Goal: Task Accomplishment & Management: Complete application form

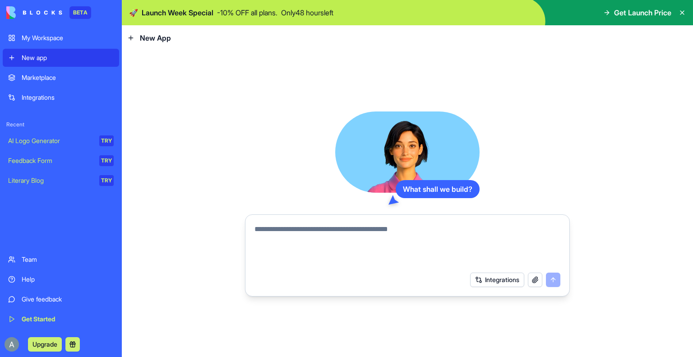
click at [496, 280] on button "Integrations" at bounding box center [497, 280] width 54 height 14
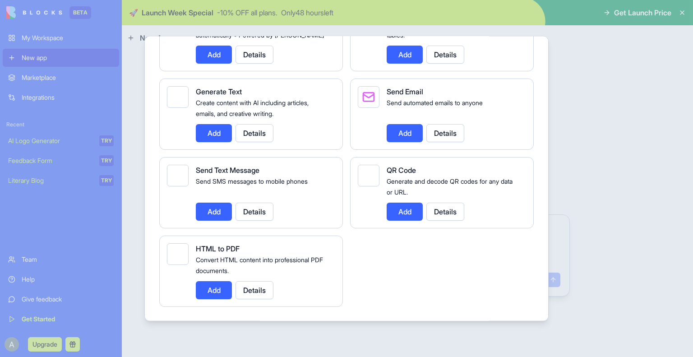
scroll to position [1306, 0]
click at [659, 136] on div at bounding box center [346, 178] width 693 height 357
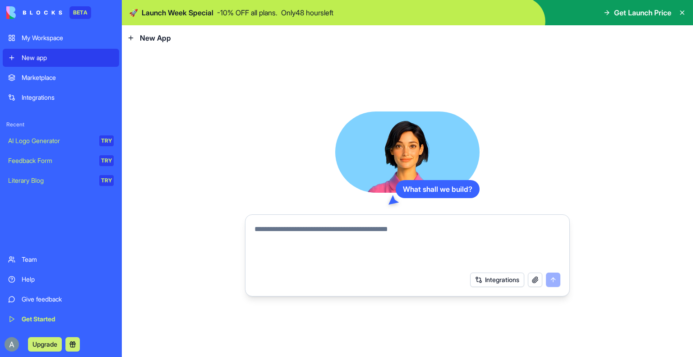
click at [58, 40] on div "My Workspace" at bounding box center [68, 37] width 92 height 9
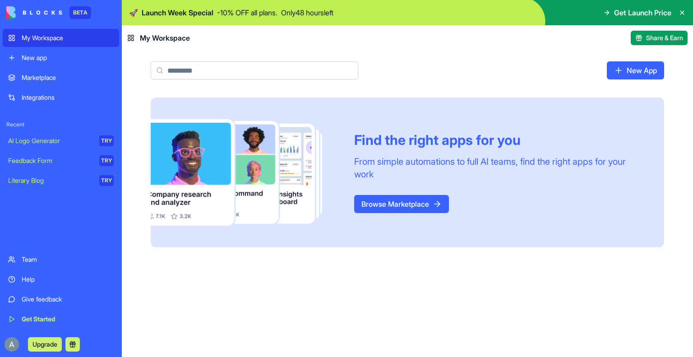
click at [386, 200] on link "Browse Marketplace" at bounding box center [401, 204] width 95 height 18
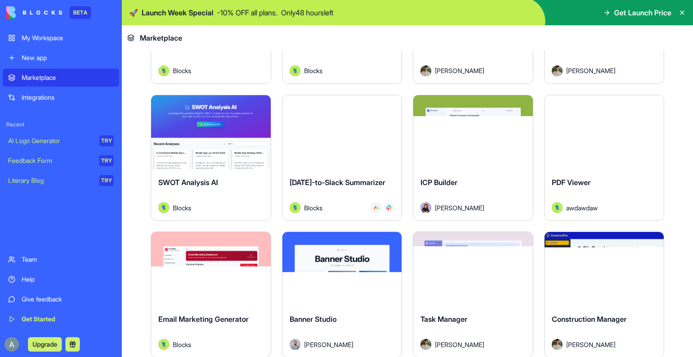
scroll to position [1385, 0]
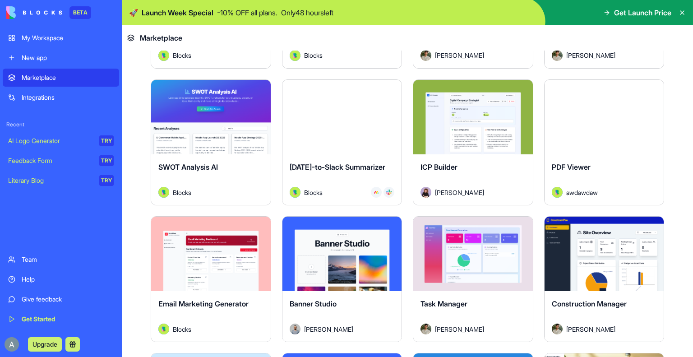
click at [204, 111] on button "Explore" at bounding box center [211, 117] width 68 height 18
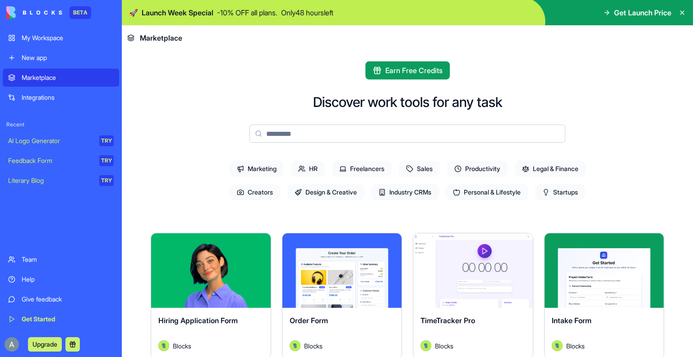
click at [538, 165] on span "Legal & Finance" at bounding box center [550, 169] width 71 height 16
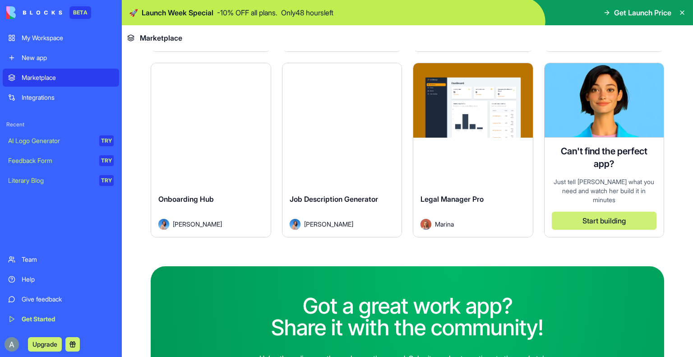
scroll to position [444, 0]
click at [59, 43] on link "My Workspace" at bounding box center [61, 38] width 116 height 18
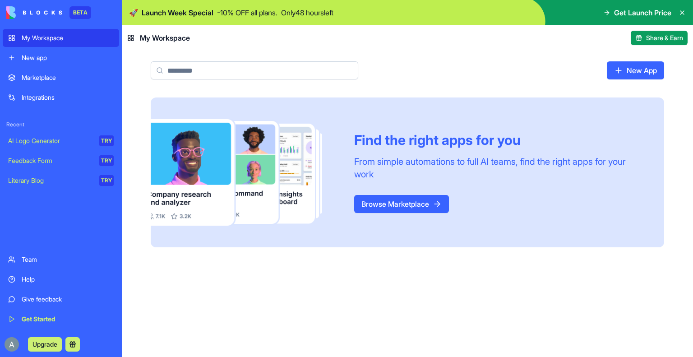
click at [42, 63] on link "New app" at bounding box center [61, 58] width 116 height 18
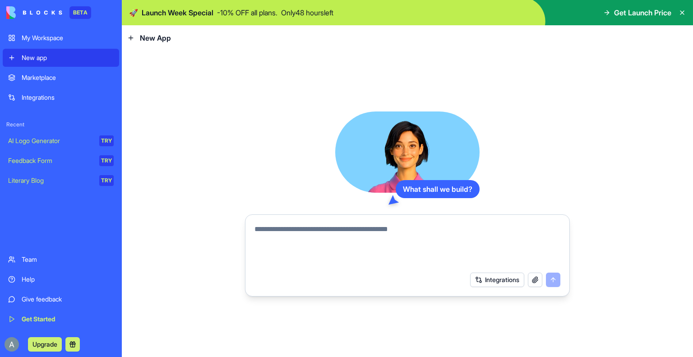
click at [306, 231] on textarea at bounding box center [407, 245] width 306 height 43
drag, startPoint x: 287, startPoint y: 230, endPoint x: 288, endPoint y: 263, distance: 33.4
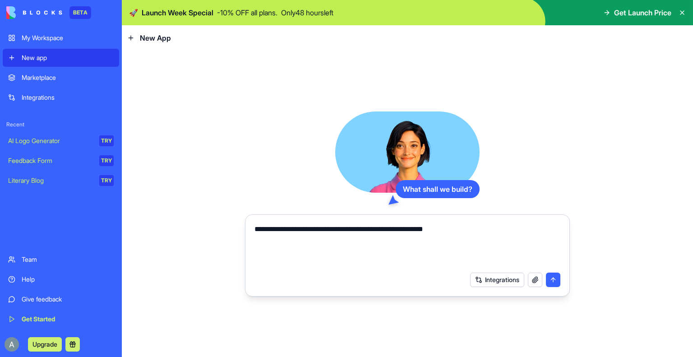
click at [288, 263] on textarea "**********" at bounding box center [407, 245] width 306 height 43
type textarea "**********"
click at [557, 281] on button "submit" at bounding box center [553, 280] width 14 height 14
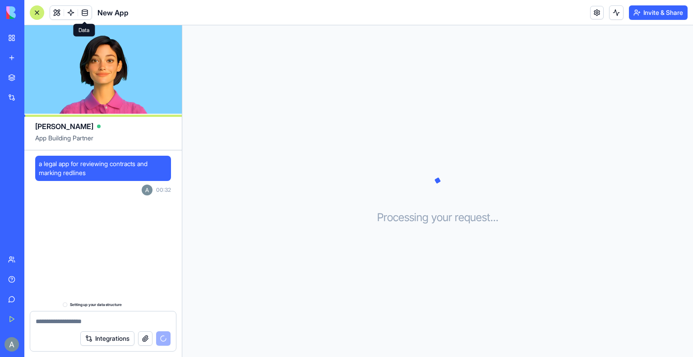
scroll to position [22, 0]
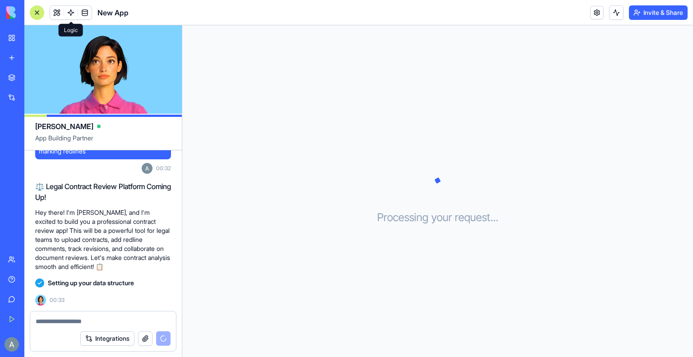
click at [68, 12] on link at bounding box center [71, 13] width 14 height 14
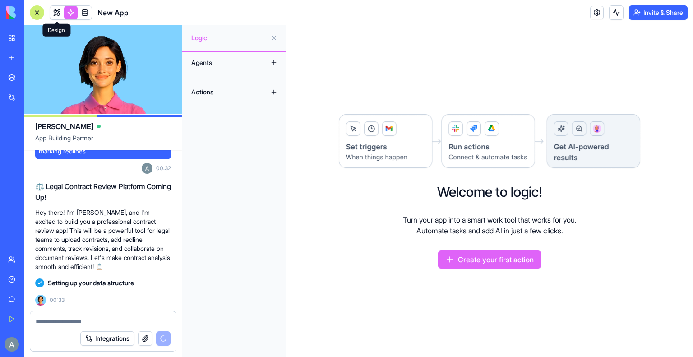
click at [59, 15] on link at bounding box center [57, 13] width 14 height 14
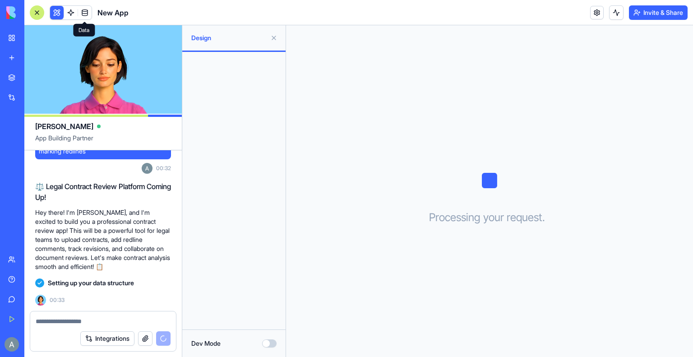
click at [84, 12] on span at bounding box center [84, 12] width 25 height 25
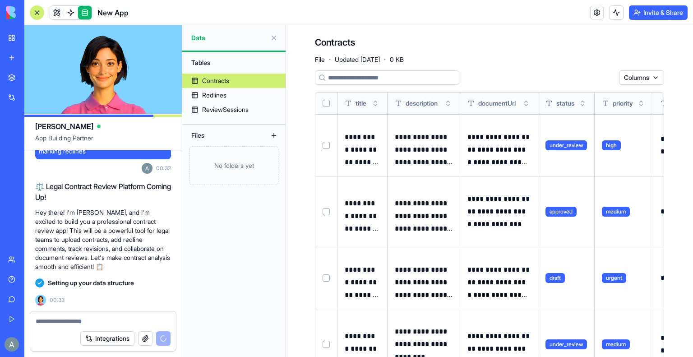
click at [274, 38] on button at bounding box center [274, 38] width 14 height 14
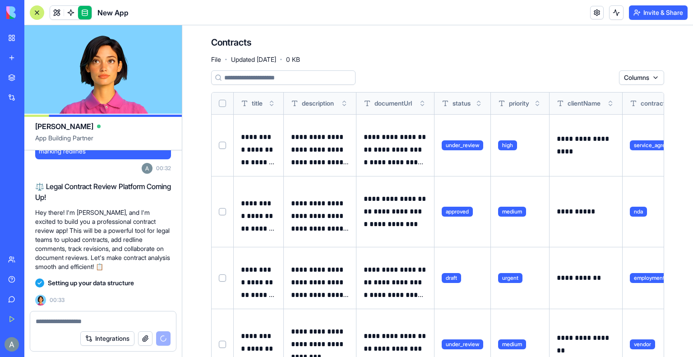
click at [37, 15] on div at bounding box center [37, 12] width 14 height 14
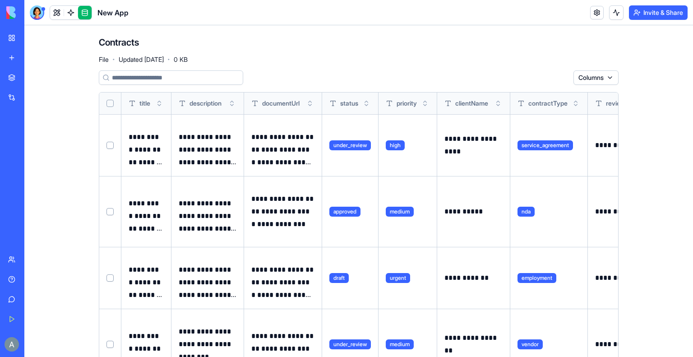
click at [37, 15] on div at bounding box center [37, 12] width 14 height 14
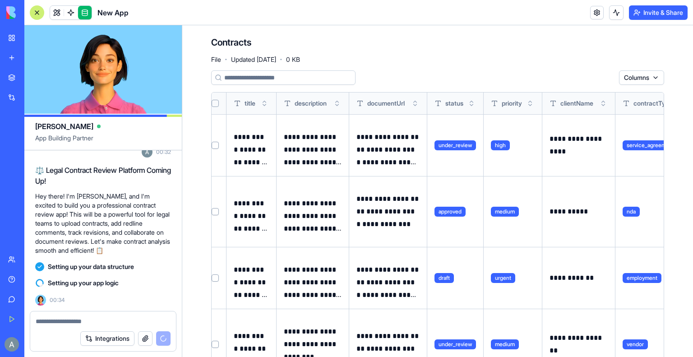
scroll to position [0, 7]
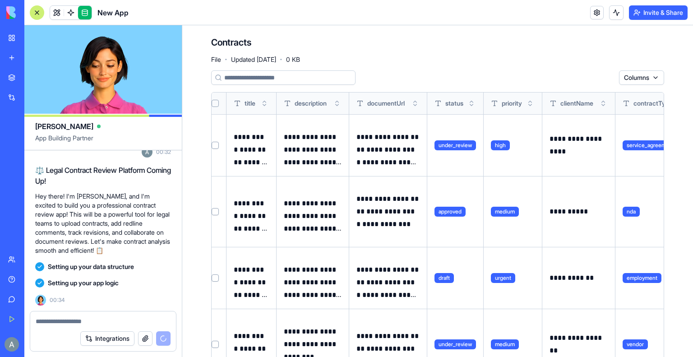
click at [79, 321] on textarea at bounding box center [103, 321] width 135 height 9
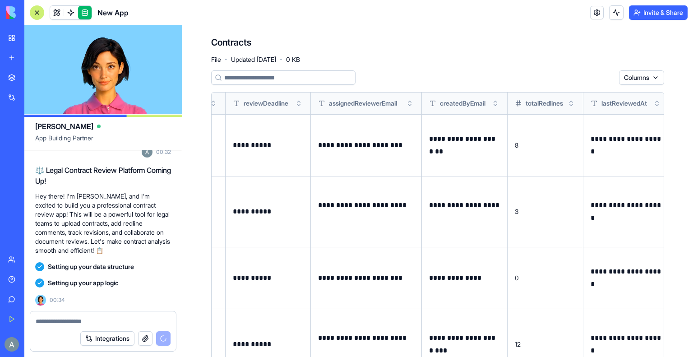
scroll to position [0, 507]
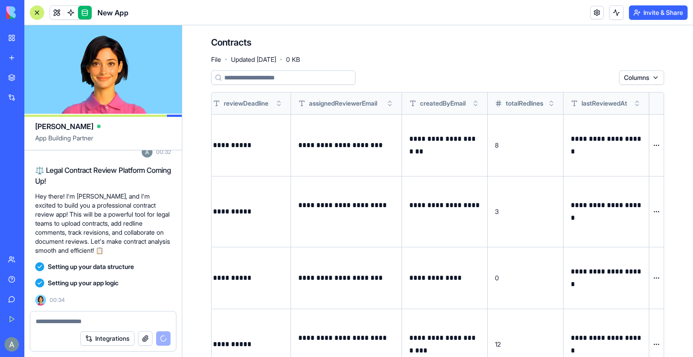
click at [9, 37] on link "My Workspace" at bounding box center [21, 38] width 36 height 18
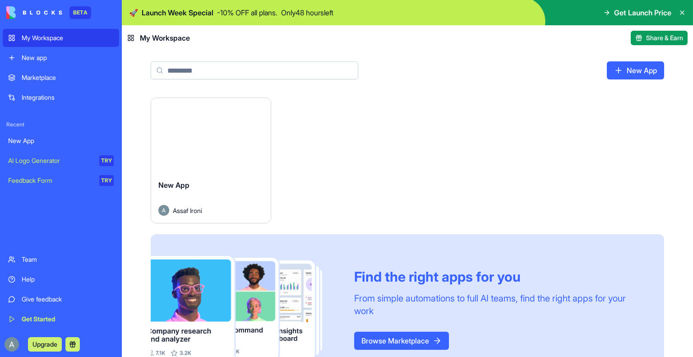
click at [432, 129] on div "Launch New App Assaf Ironi Find the right apps for you From simple automations …" at bounding box center [407, 240] width 513 height 286
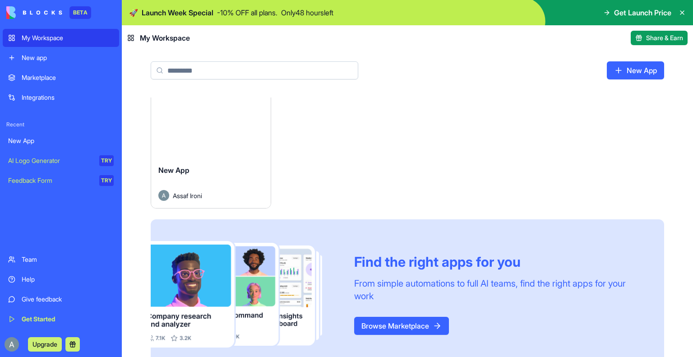
scroll to position [14, 0]
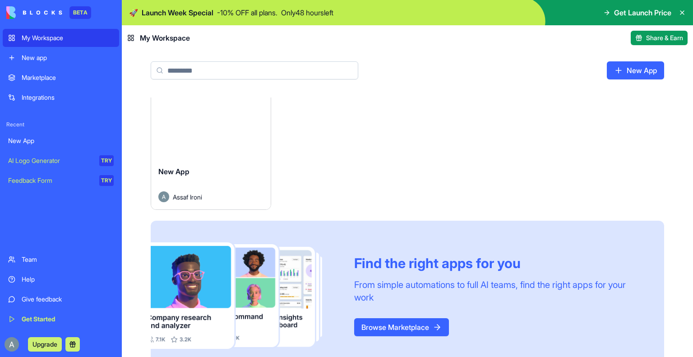
click at [248, 131] on div "Launch" at bounding box center [211, 121] width 120 height 74
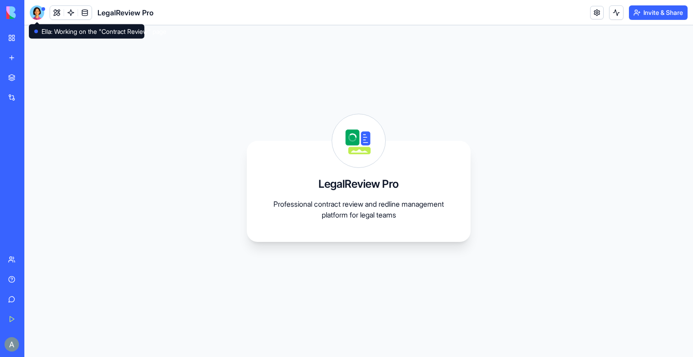
click at [38, 11] on div at bounding box center [37, 12] width 14 height 14
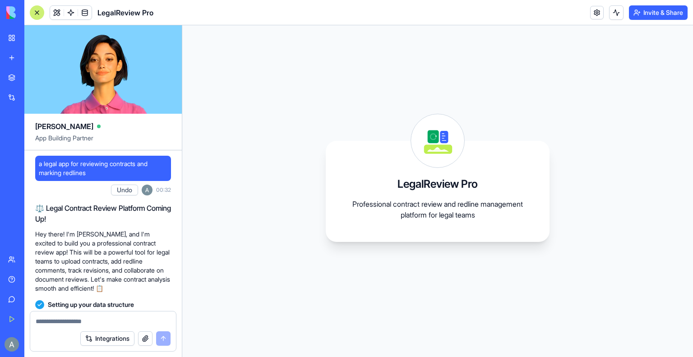
click at [144, 345] on button "button" at bounding box center [145, 338] width 14 height 14
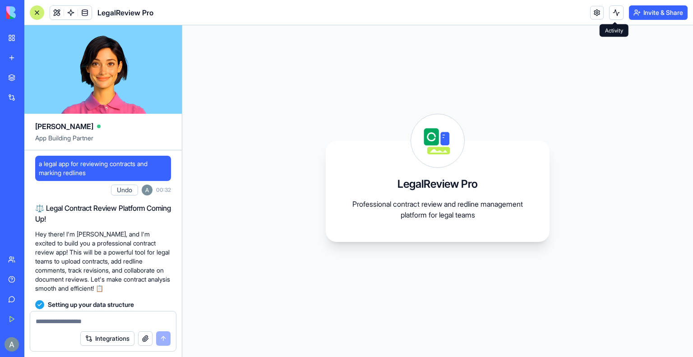
click at [614, 13] on button at bounding box center [616, 12] width 14 height 14
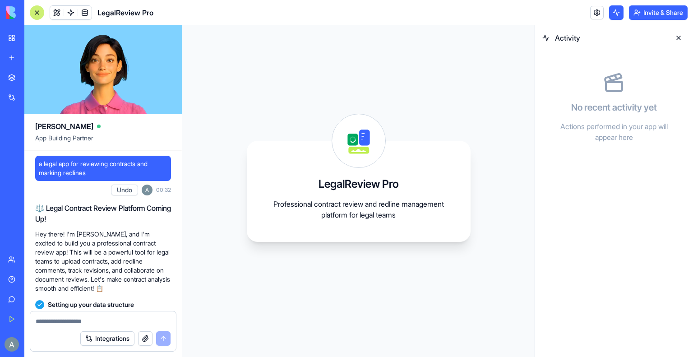
click at [614, 13] on button at bounding box center [616, 12] width 14 height 14
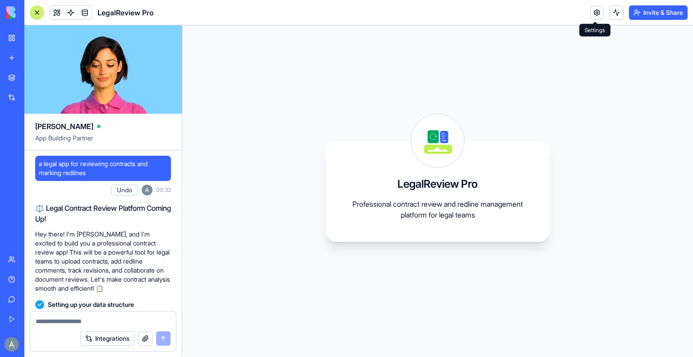
click at [591, 10] on link at bounding box center [597, 13] width 14 height 14
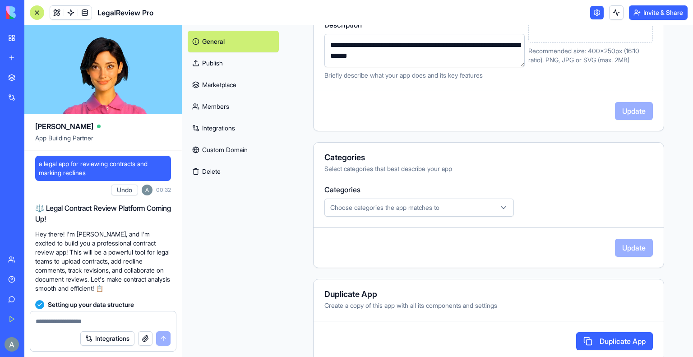
scroll to position [178, 0]
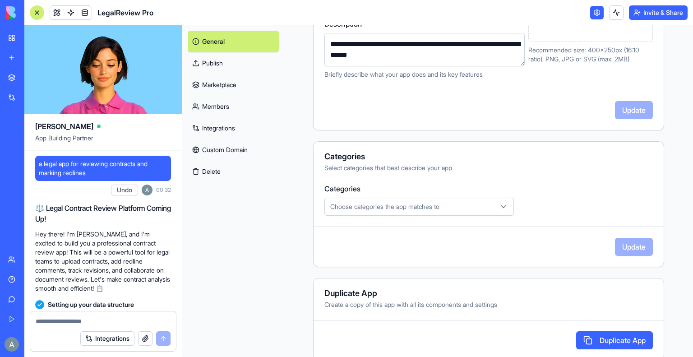
click at [480, 203] on div "Choose categories the app matches to" at bounding box center [419, 206] width 185 height 9
click at [480, 203] on html "**********" at bounding box center [346, 178] width 693 height 357
click at [480, 203] on div "Choose categories the app matches to" at bounding box center [419, 206] width 185 height 9
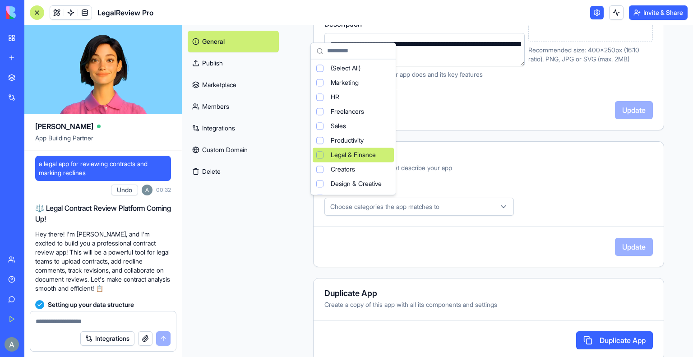
click at [321, 153] on div "Suggestions" at bounding box center [319, 154] width 7 height 7
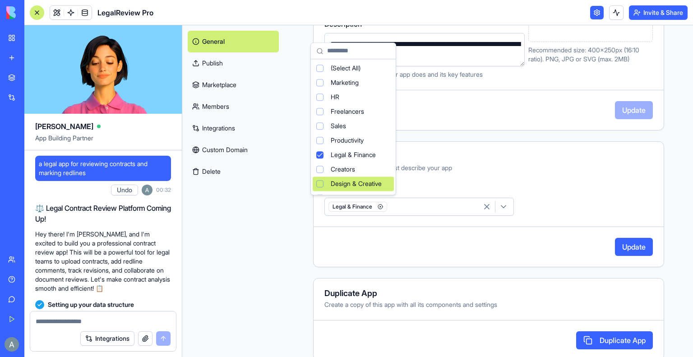
click at [624, 243] on html "**********" at bounding box center [346, 178] width 693 height 357
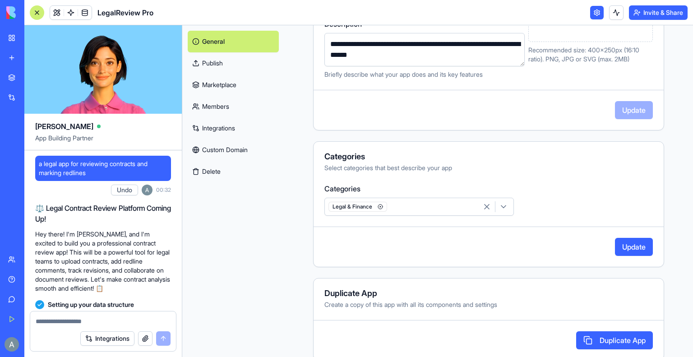
click at [623, 243] on button "Update" at bounding box center [634, 247] width 38 height 18
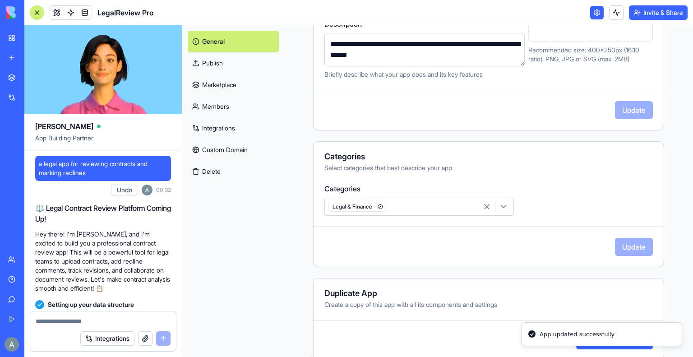
scroll to position [191, 0]
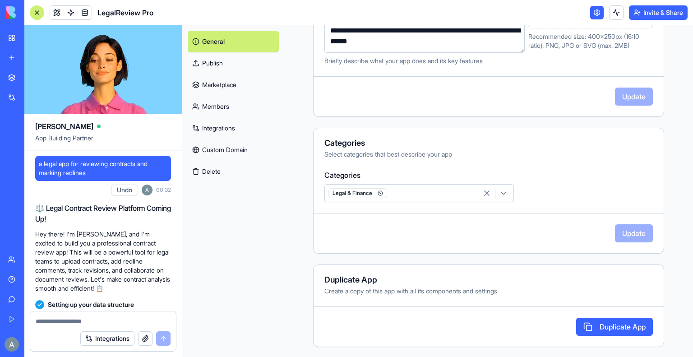
click at [220, 104] on link "Members" at bounding box center [233, 107] width 91 height 22
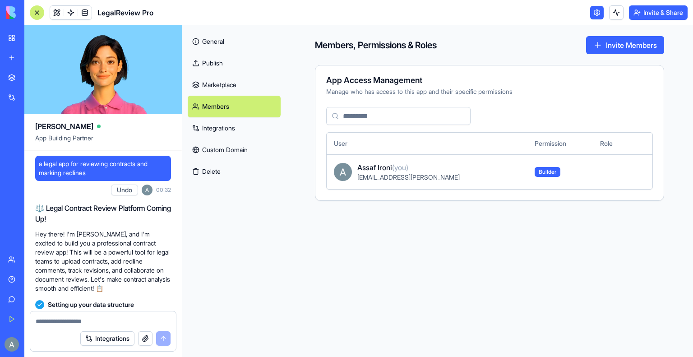
click at [208, 76] on link "Marketplace" at bounding box center [234, 85] width 93 height 22
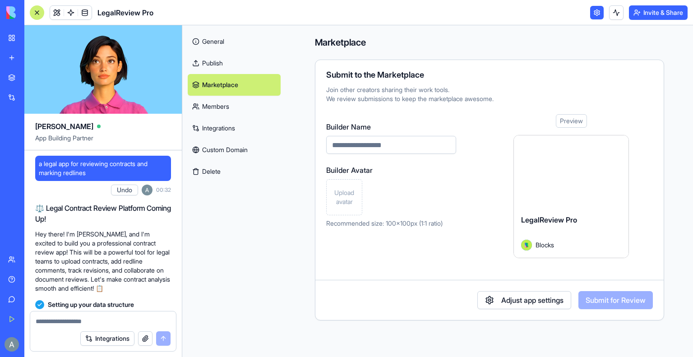
click at [212, 39] on link "General" at bounding box center [234, 42] width 93 height 22
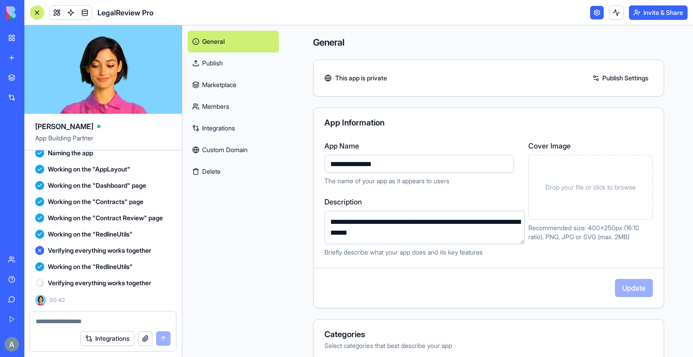
scroll to position [217, 0]
